Goal: Information Seeking & Learning: Check status

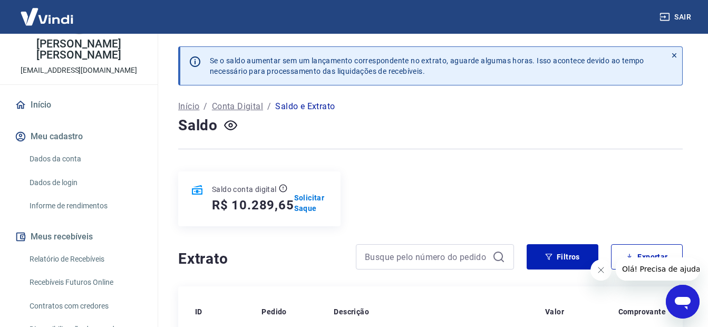
scroll to position [53, 0]
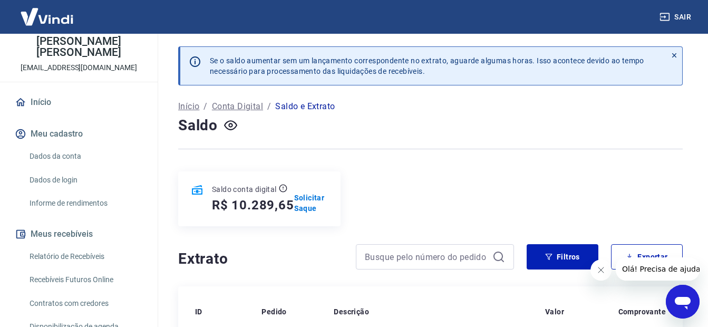
click at [90, 273] on link "Recebíveis Futuros Online" at bounding box center [85, 280] width 120 height 22
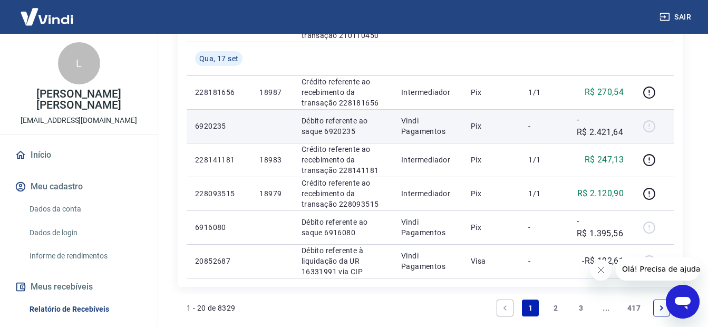
scroll to position [761, 0]
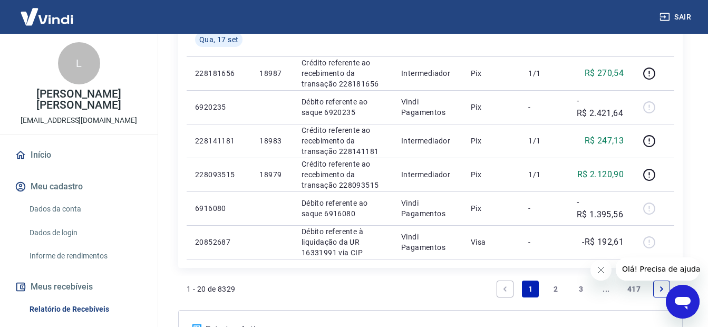
click at [549, 287] on link "2" at bounding box center [555, 288] width 17 height 17
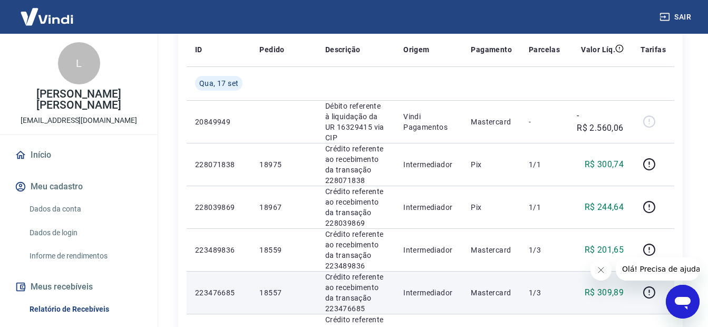
scroll to position [211, 0]
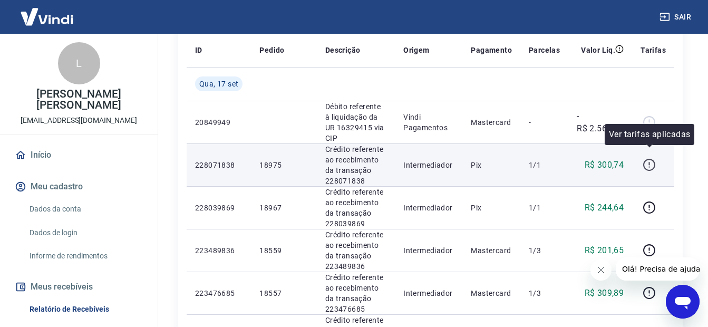
click at [644, 159] on icon "button" at bounding box center [649, 165] width 12 height 12
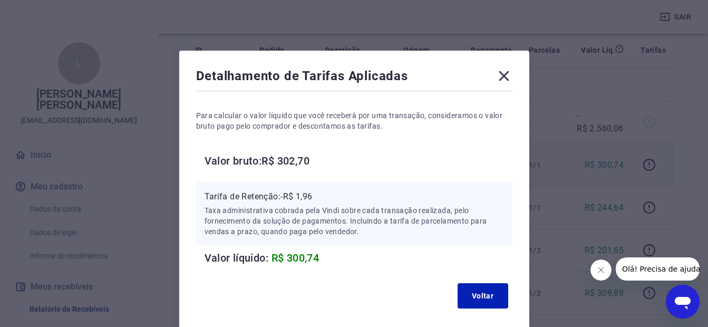
click at [510, 76] on icon at bounding box center [503, 75] width 17 height 17
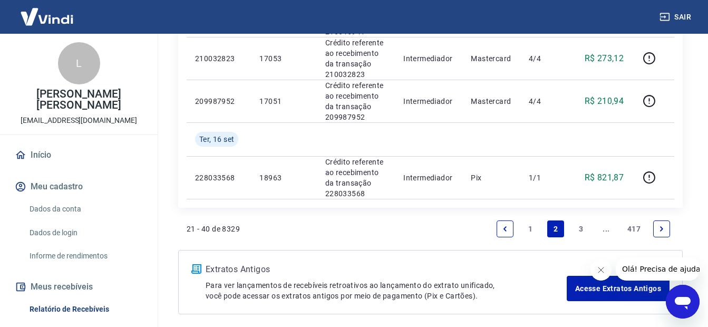
scroll to position [1037, 0]
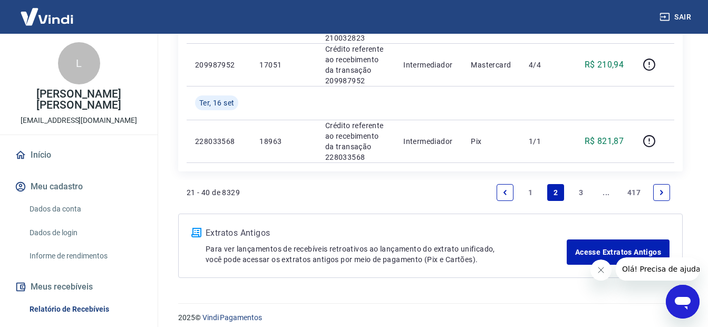
click at [501, 189] on icon "Previous page" at bounding box center [504, 192] width 7 height 7
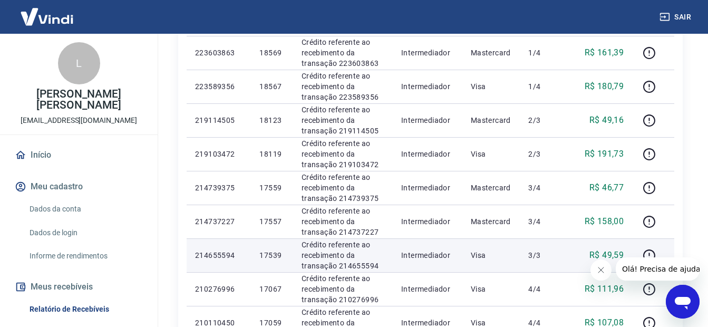
scroll to position [550, 0]
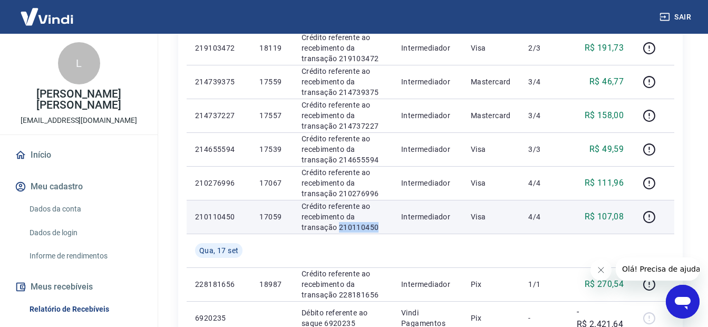
drag, startPoint x: 378, startPoint y: 229, endPoint x: 337, endPoint y: 228, distance: 40.6
click at [337, 228] on p "Crédito referente ao recebimento da transação 210110450" at bounding box center [342, 217] width 83 height 32
drag, startPoint x: 337, startPoint y: 228, endPoint x: 347, endPoint y: 225, distance: 10.0
copy p "210110450"
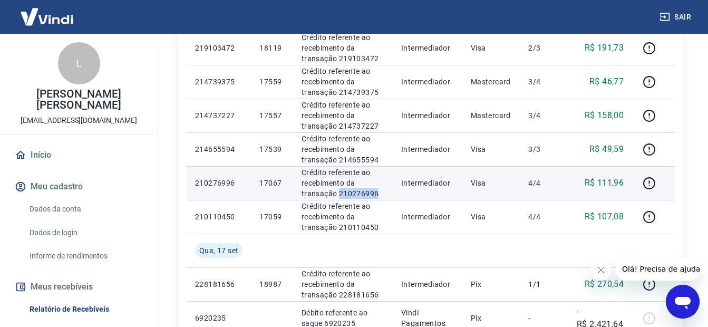
drag, startPoint x: 369, startPoint y: 195, endPoint x: 339, endPoint y: 191, distance: 30.3
click at [339, 191] on p "Crédito referente ao recebimento da transação 210276996" at bounding box center [342, 183] width 83 height 32
copy p "210276996"
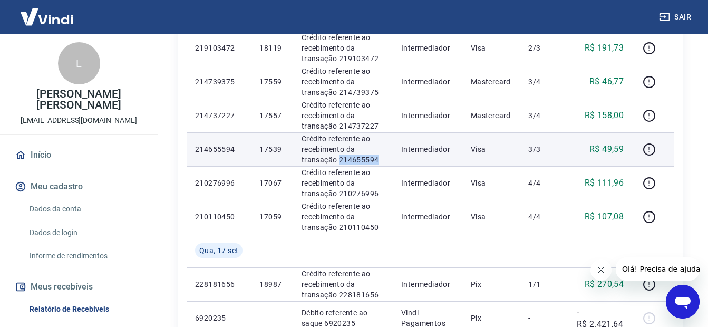
drag, startPoint x: 389, startPoint y: 160, endPoint x: 338, endPoint y: 161, distance: 51.1
click at [338, 161] on td "Crédito referente ao recebimento da transação 214655594" at bounding box center [343, 149] width 100 height 34
copy p "214655594"
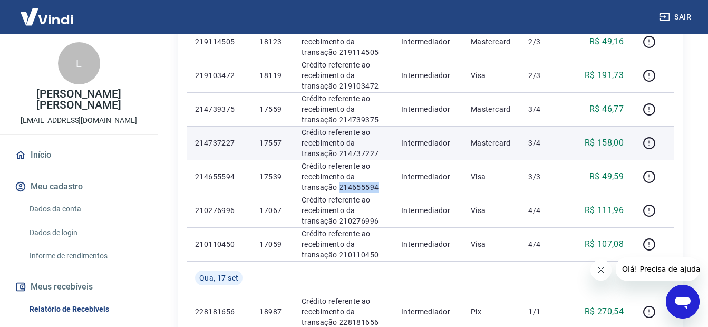
scroll to position [498, 0]
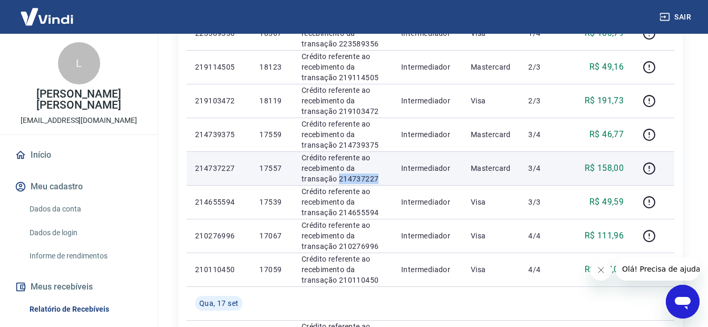
drag, startPoint x: 377, startPoint y: 174, endPoint x: 338, endPoint y: 177, distance: 39.1
click at [338, 177] on p "Crédito referente ao recebimento da transação 214737227" at bounding box center [342, 168] width 83 height 32
copy p "214737227"
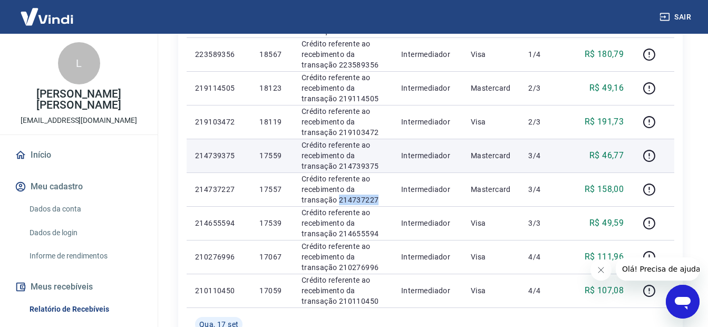
scroll to position [445, 0]
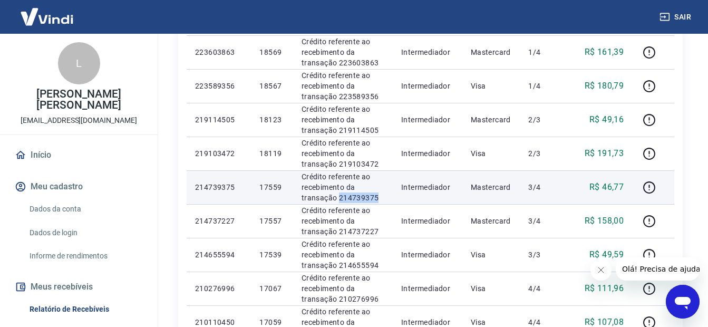
drag, startPoint x: 384, startPoint y: 200, endPoint x: 336, endPoint y: 196, distance: 47.6
click at [336, 196] on p "Crédito referente ao recebimento da transação 214739375" at bounding box center [342, 187] width 83 height 32
copy p "214739375"
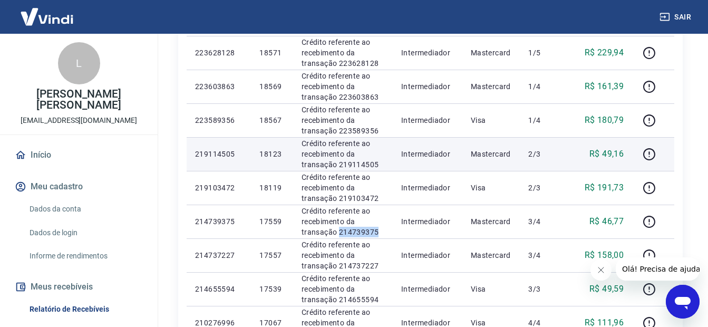
scroll to position [392, 0]
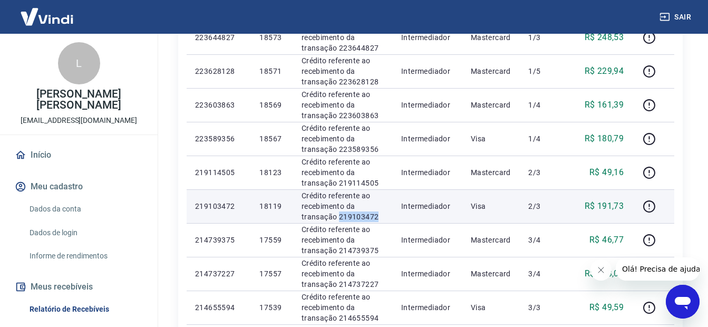
drag, startPoint x: 381, startPoint y: 213, endPoint x: 338, endPoint y: 219, distance: 43.1
click at [338, 219] on p "Crédito referente ao recebimento da transação 219103472" at bounding box center [342, 206] width 83 height 32
copy p "219103472"
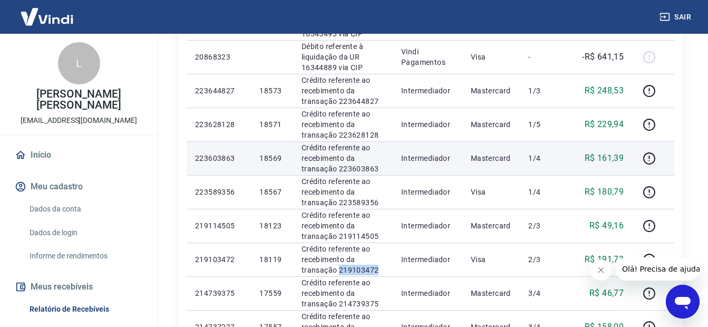
scroll to position [339, 0]
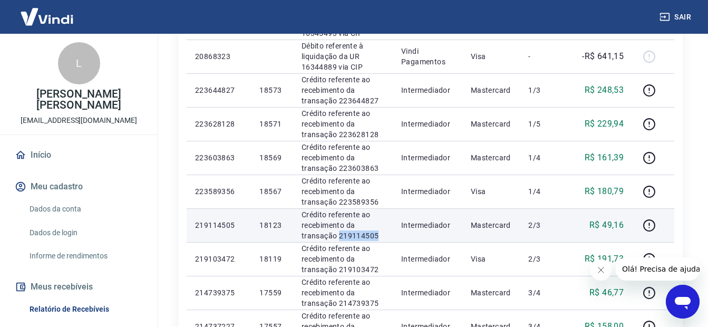
drag, startPoint x: 368, startPoint y: 233, endPoint x: 337, endPoint y: 230, distance: 30.7
click at [337, 230] on p "Crédito referente ao recebimento da transação 219114505" at bounding box center [342, 225] width 83 height 32
copy p "219114505"
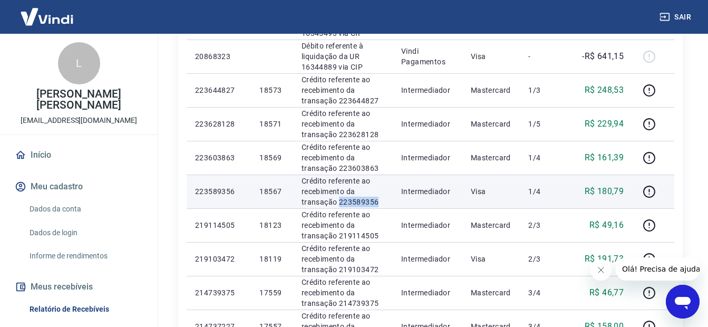
drag, startPoint x: 383, startPoint y: 203, endPoint x: 338, endPoint y: 202, distance: 44.8
click at [338, 202] on p "Crédito referente ao recebimento da transação 223589356" at bounding box center [342, 192] width 83 height 32
copy p "223589356"
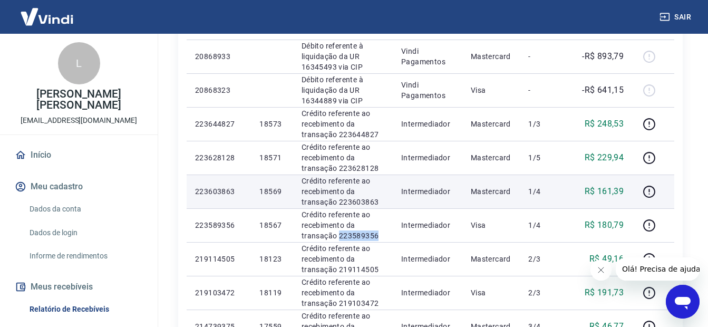
scroll to position [287, 0]
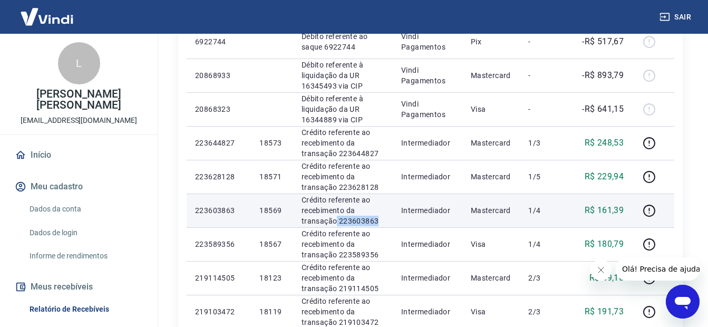
drag, startPoint x: 382, startPoint y: 220, endPoint x: 335, endPoint y: 218, distance: 47.5
click at [335, 218] on p "Crédito referente ao recebimento da transação 223603863" at bounding box center [342, 210] width 83 height 32
drag, startPoint x: 335, startPoint y: 218, endPoint x: 342, endPoint y: 219, distance: 7.5
click at [342, 219] on p "Crédito referente ao recebimento da transação 223603863" at bounding box center [342, 210] width 83 height 32
drag, startPoint x: 377, startPoint y: 219, endPoint x: 337, endPoint y: 222, distance: 39.6
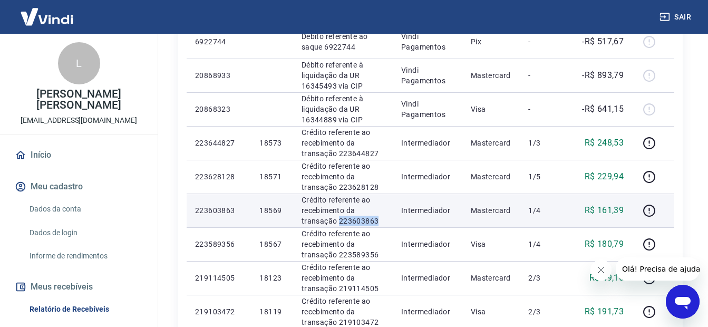
click at [337, 222] on p "Crédito referente ao recebimento da transação 223603863" at bounding box center [342, 210] width 83 height 32
copy p "223603863"
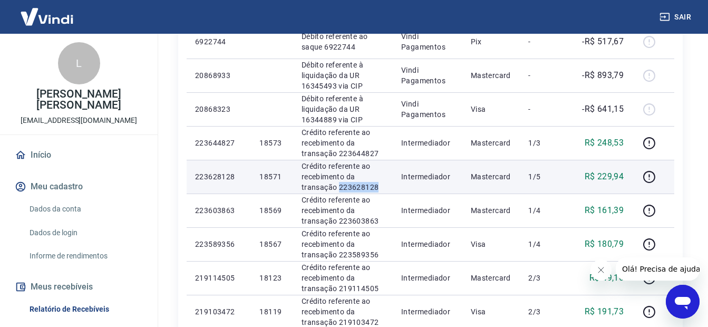
drag, startPoint x: 379, startPoint y: 188, endPoint x: 337, endPoint y: 188, distance: 41.6
click at [337, 188] on p "Crédito referente ao recebimento da transação 223628128" at bounding box center [342, 177] width 83 height 32
copy p "223628128"
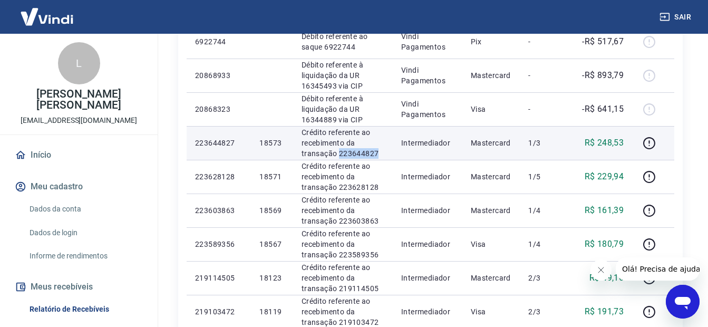
drag, startPoint x: 385, startPoint y: 152, endPoint x: 338, endPoint y: 155, distance: 47.0
click at [338, 155] on p "Crédito referente ao recebimento da transação 223644827" at bounding box center [342, 143] width 83 height 32
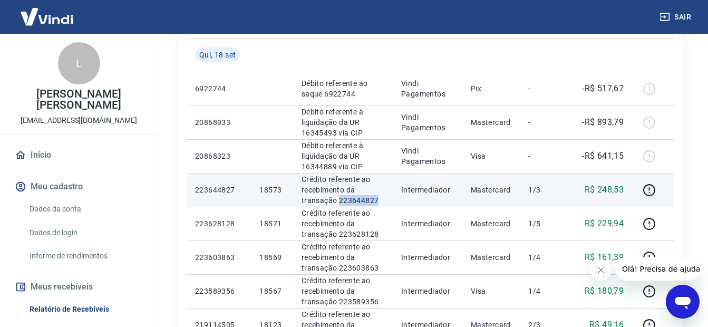
scroll to position [181, 0]
